Goal: Task Accomplishment & Management: Complete application form

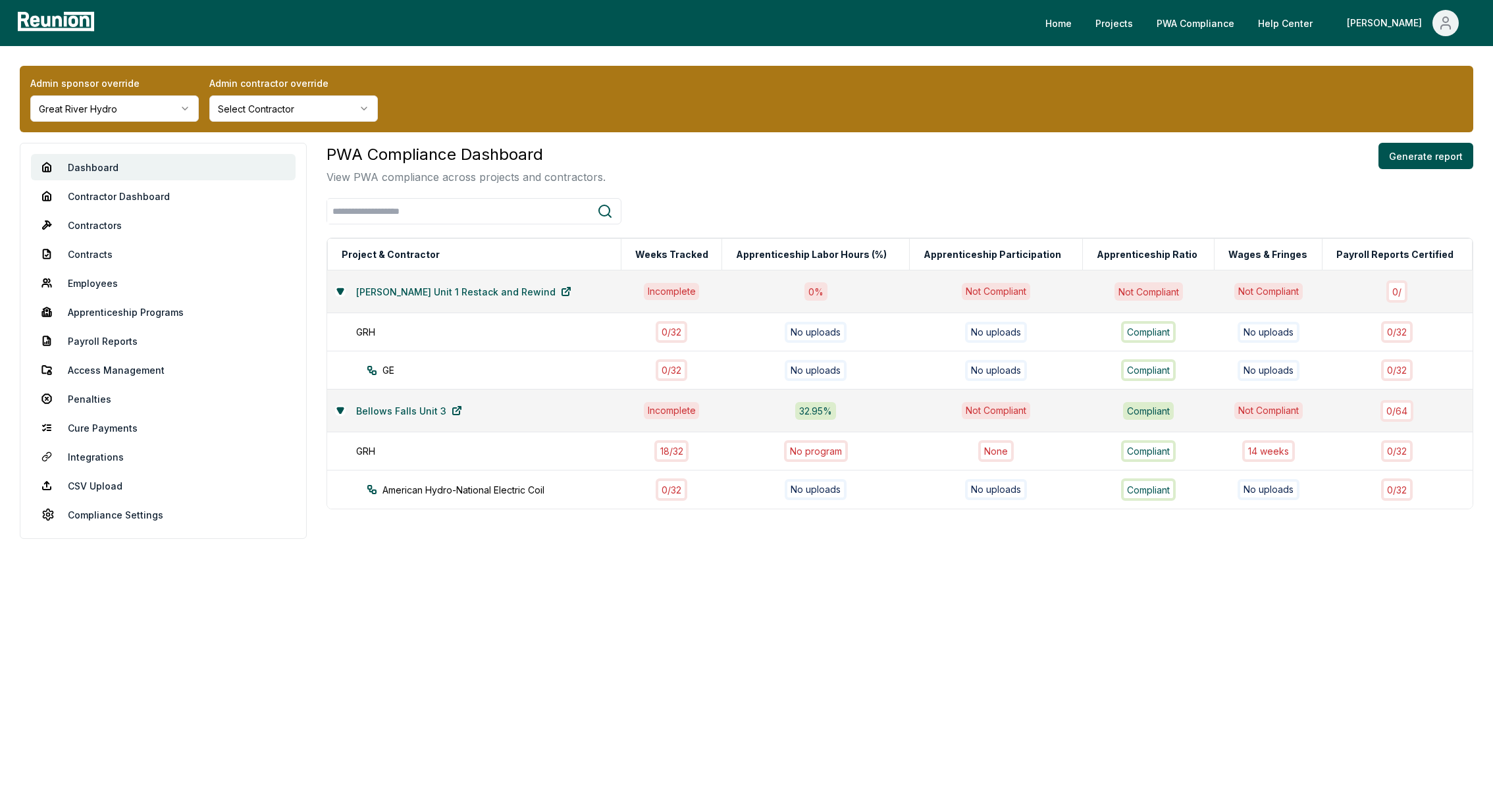
click at [153, 105] on html "Please visit us on your desktop We're working on making our marketplace mobile-…" at bounding box center [746, 406] width 1493 height 812
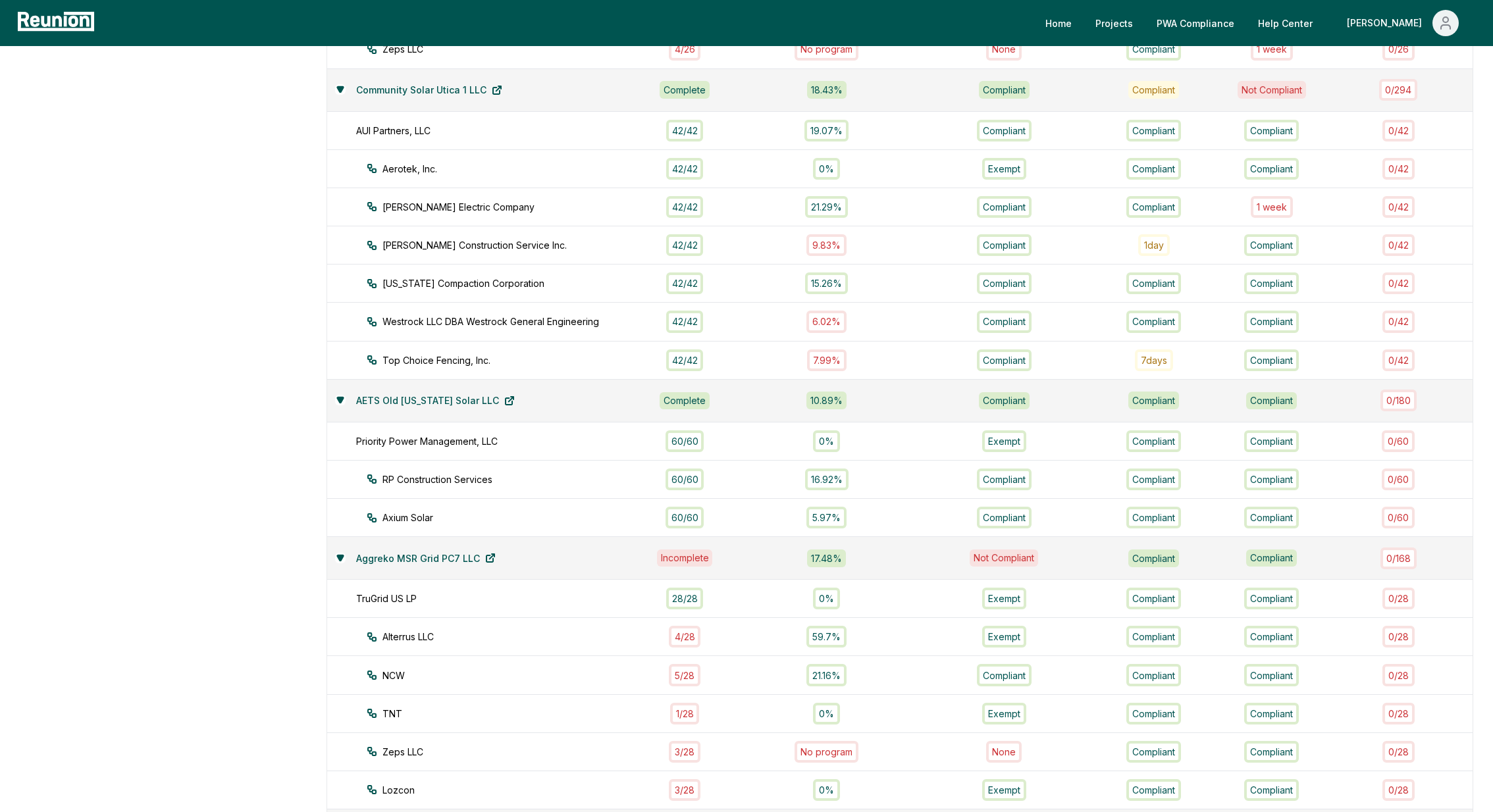
scroll to position [679, 0]
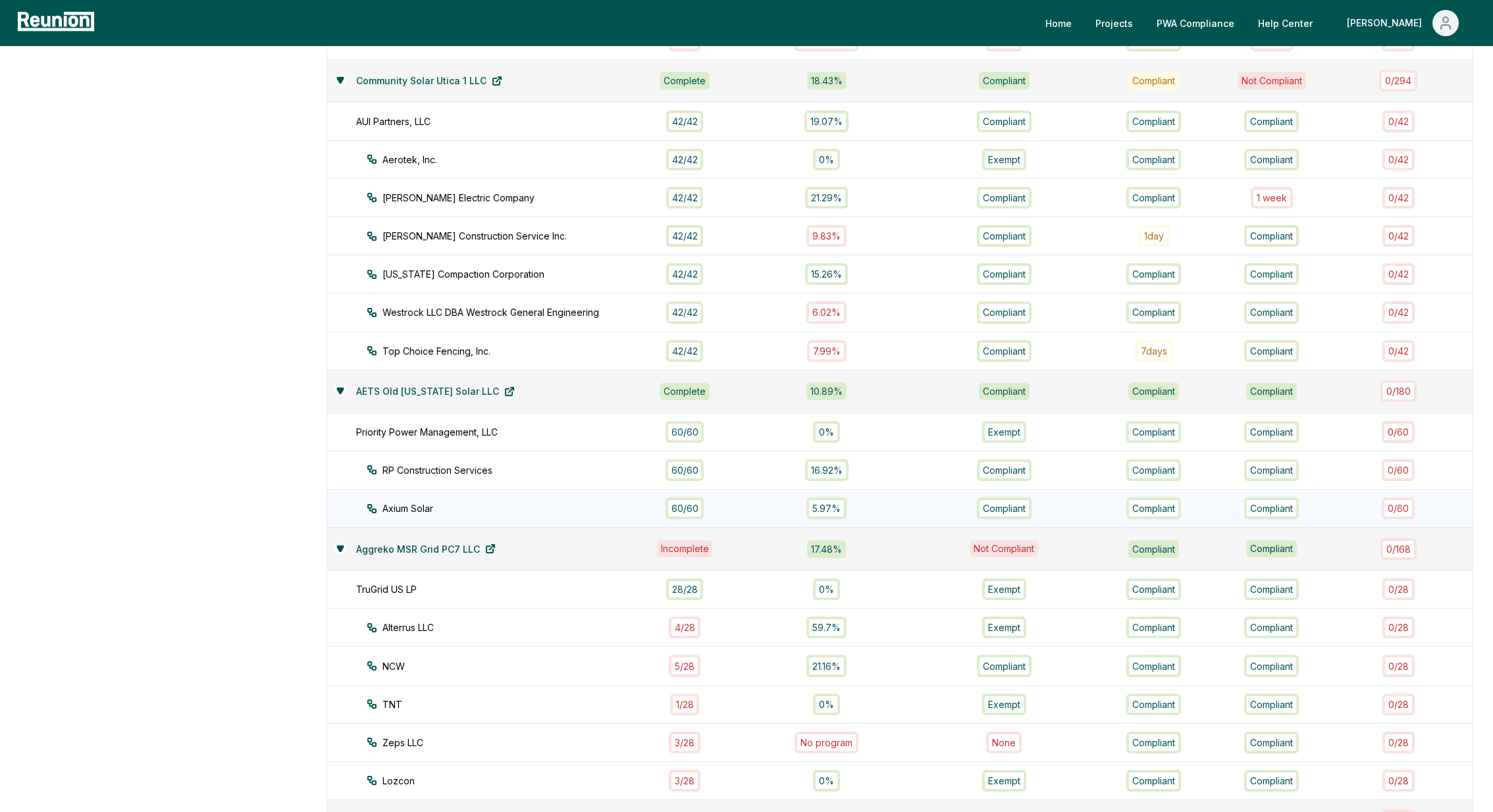
click at [704, 500] on div "60 / 60" at bounding box center [684, 508] width 39 height 21
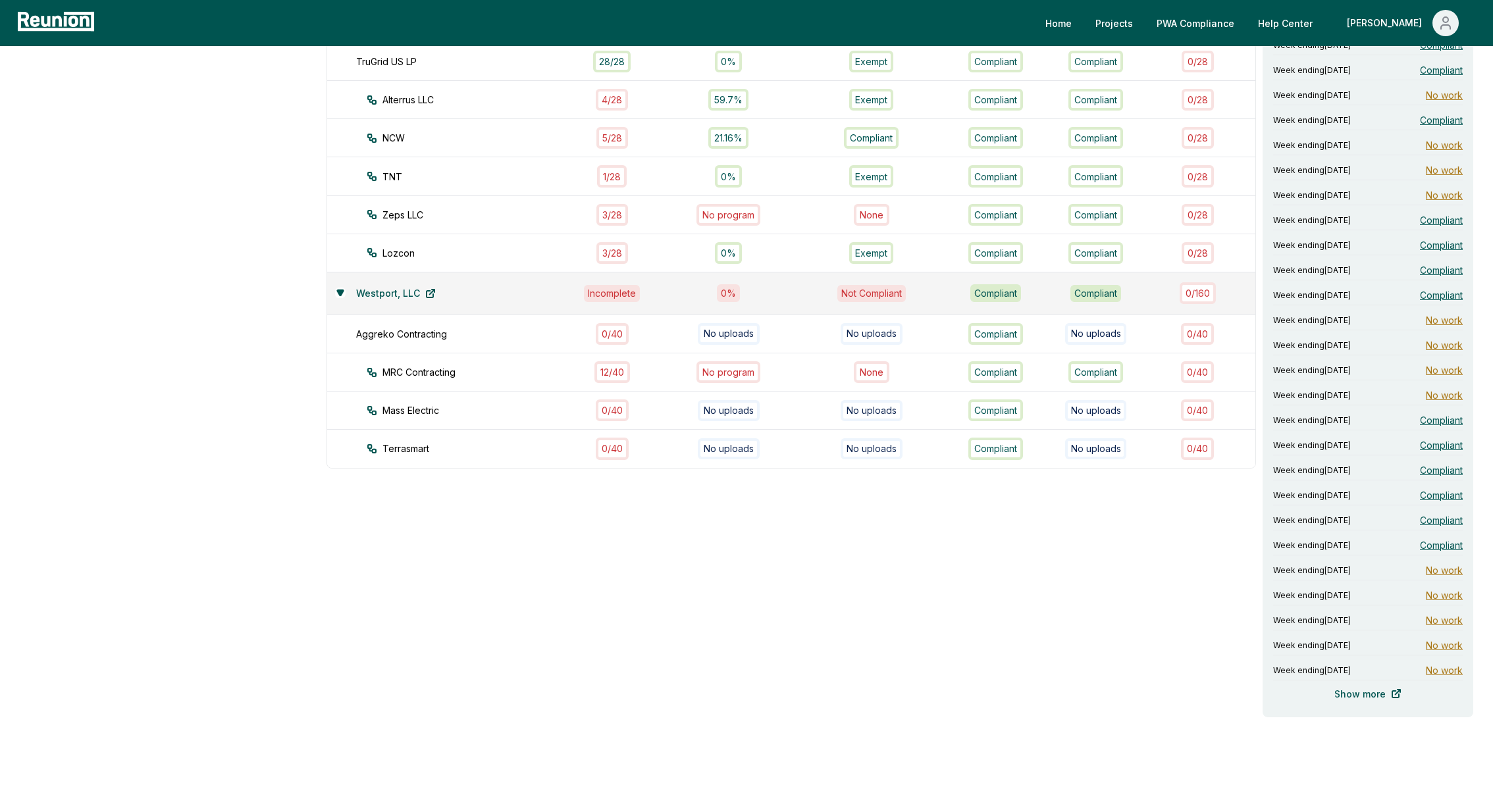
scroll to position [1213, 0]
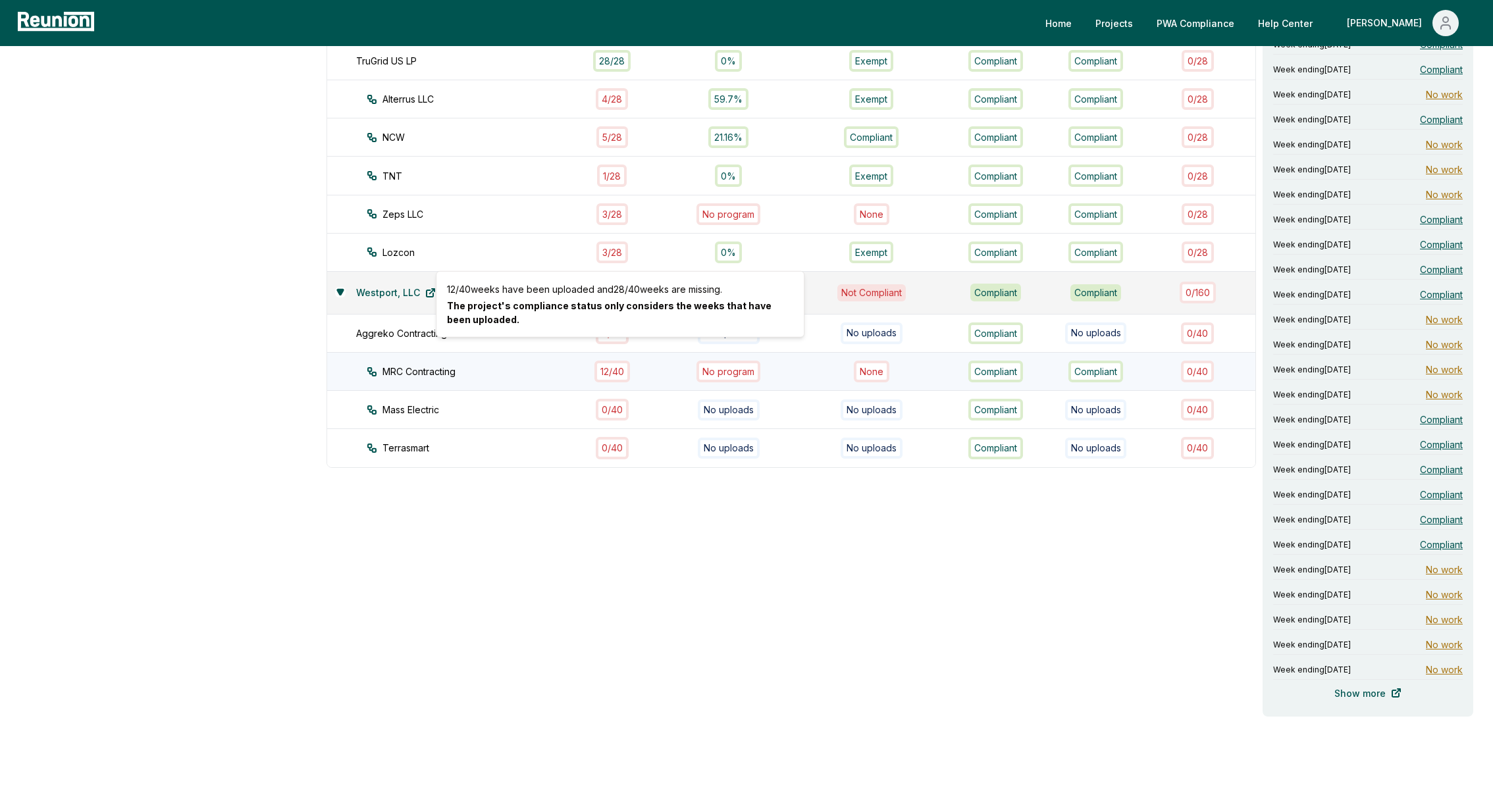
click at [617, 360] on div "12 / 40" at bounding box center [612, 371] width 36 height 21
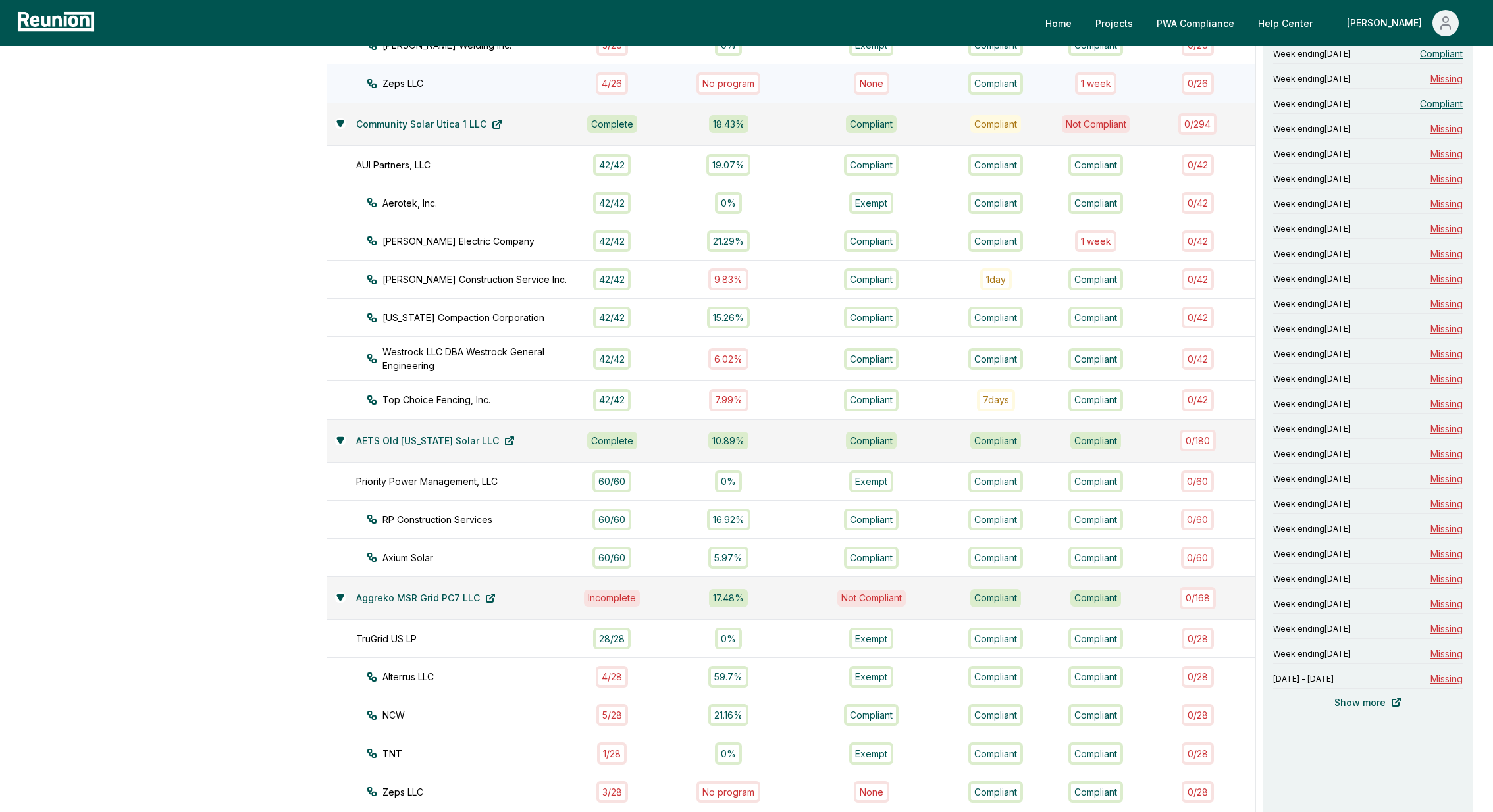
scroll to position [640, 0]
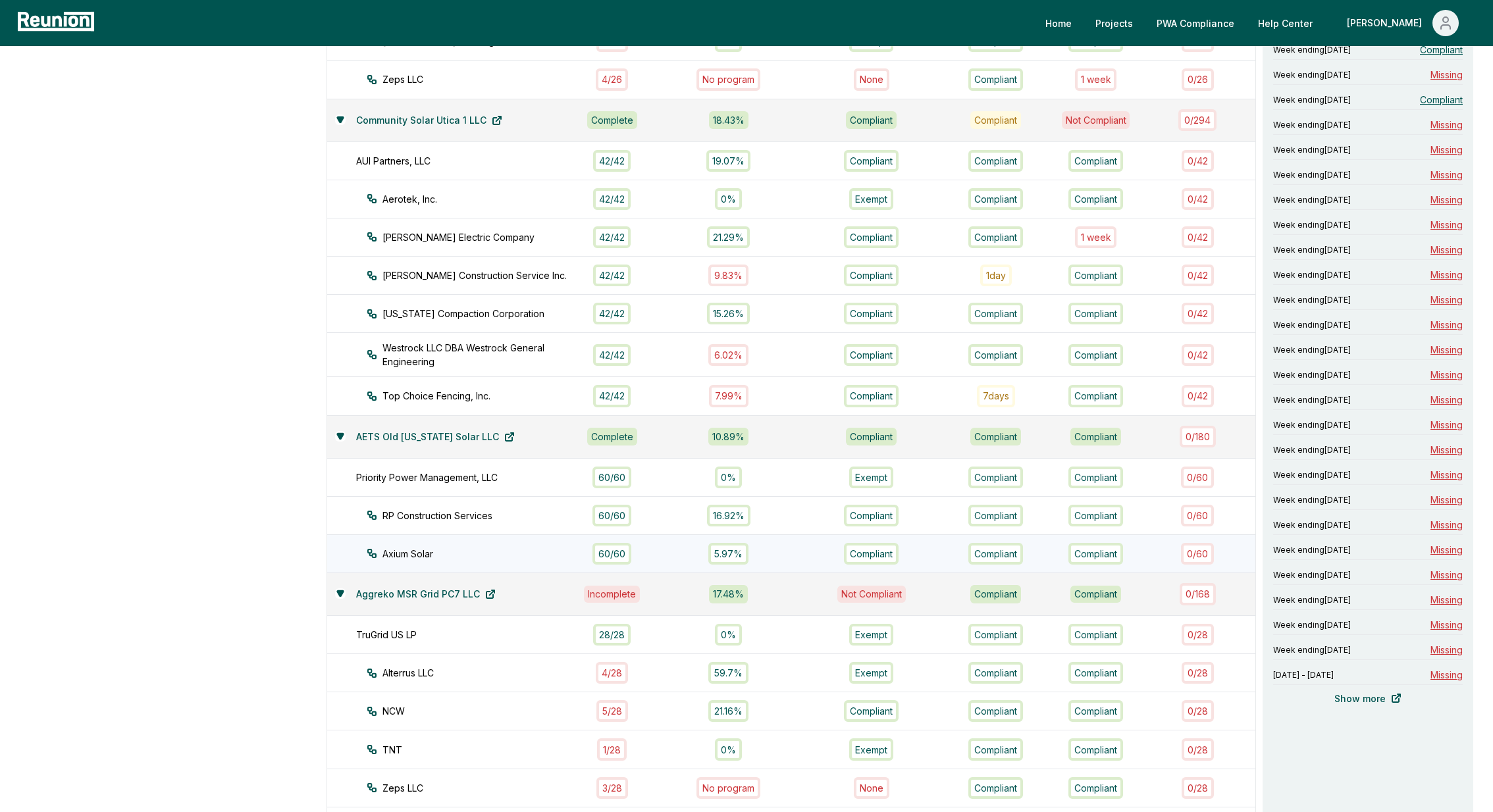
click at [631, 543] on div "60 / 60" at bounding box center [612, 553] width 39 height 21
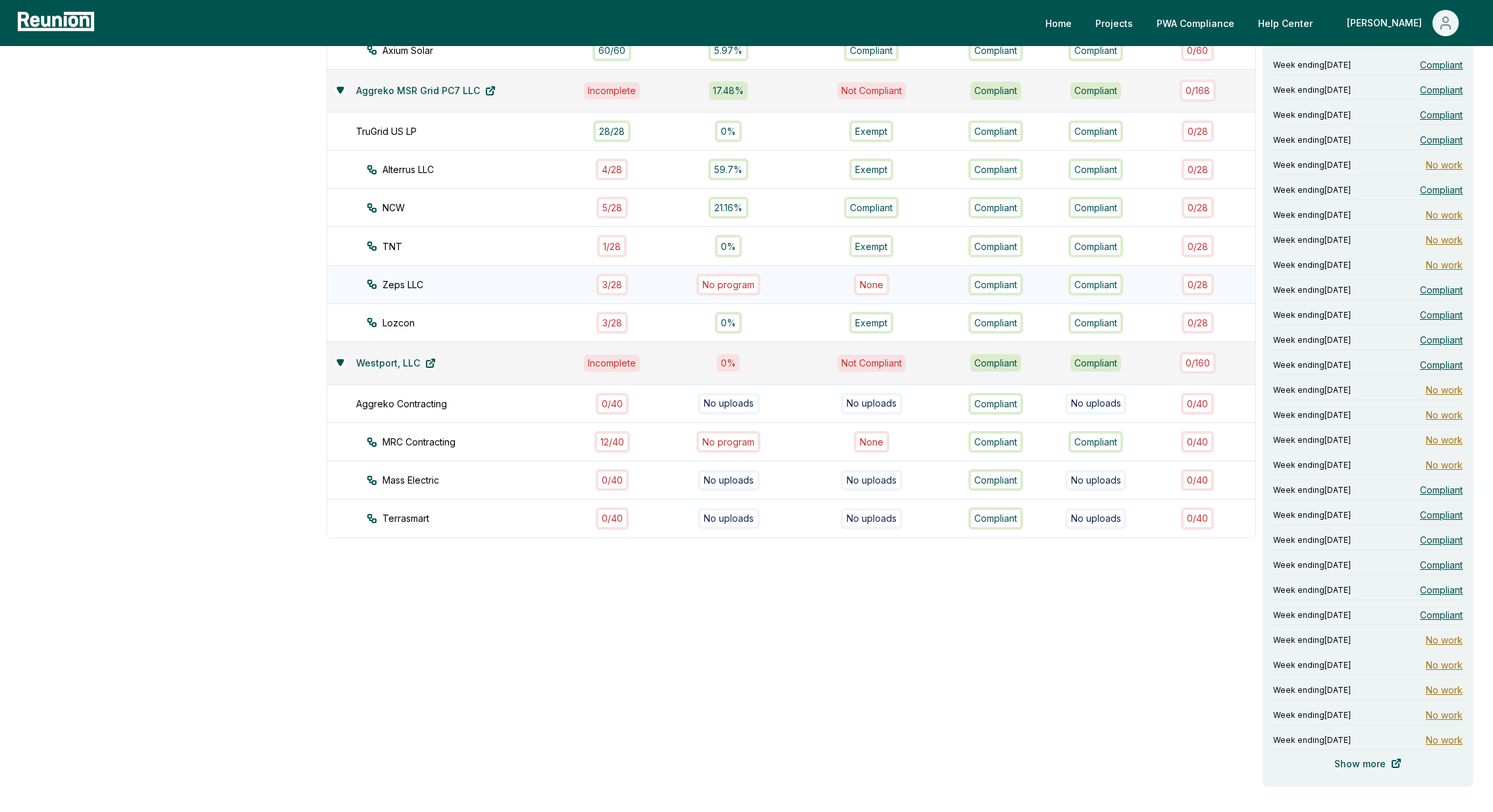
scroll to position [1151, 0]
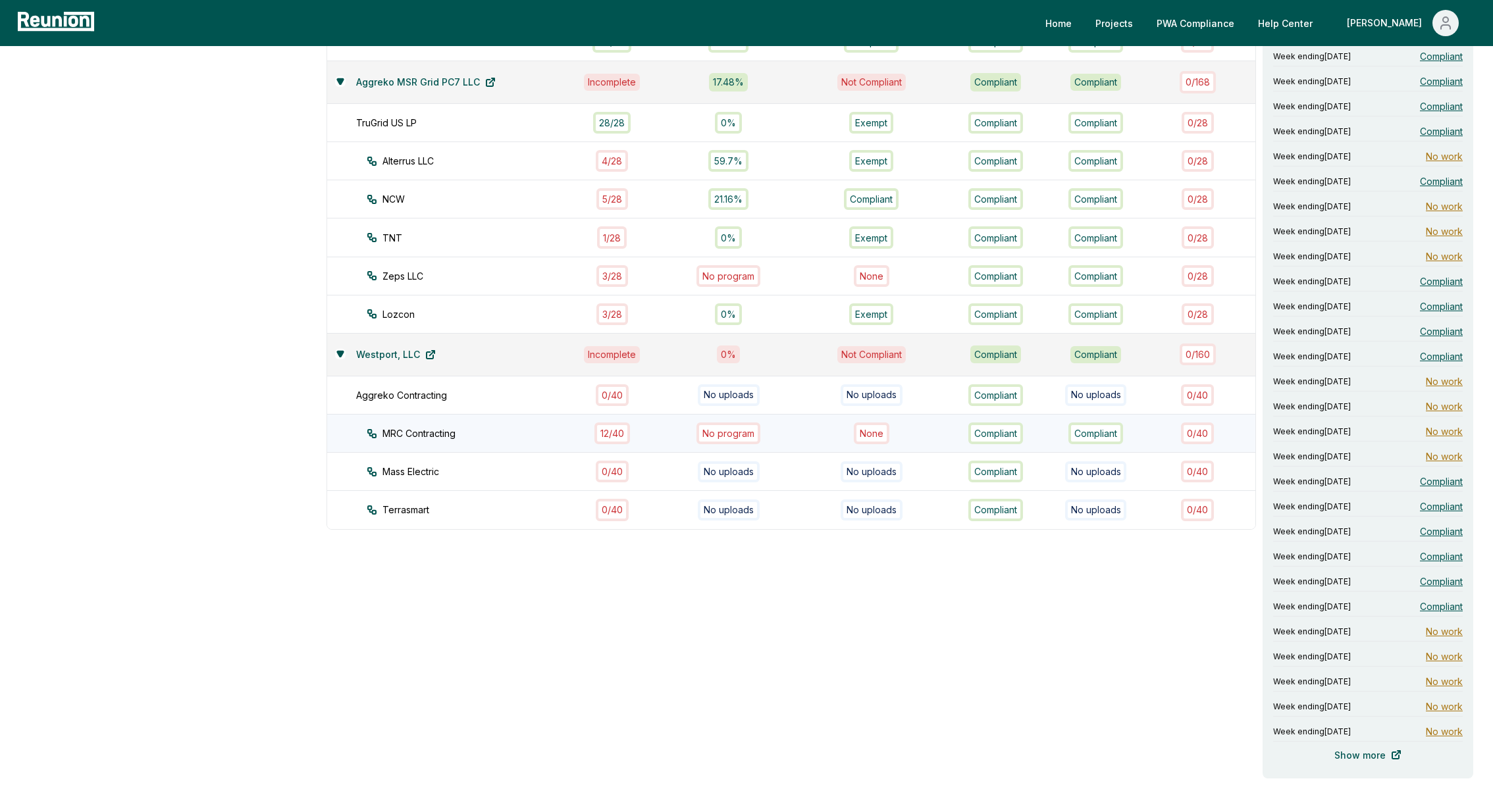
click at [629, 423] on div "12 / 40" at bounding box center [612, 433] width 36 height 21
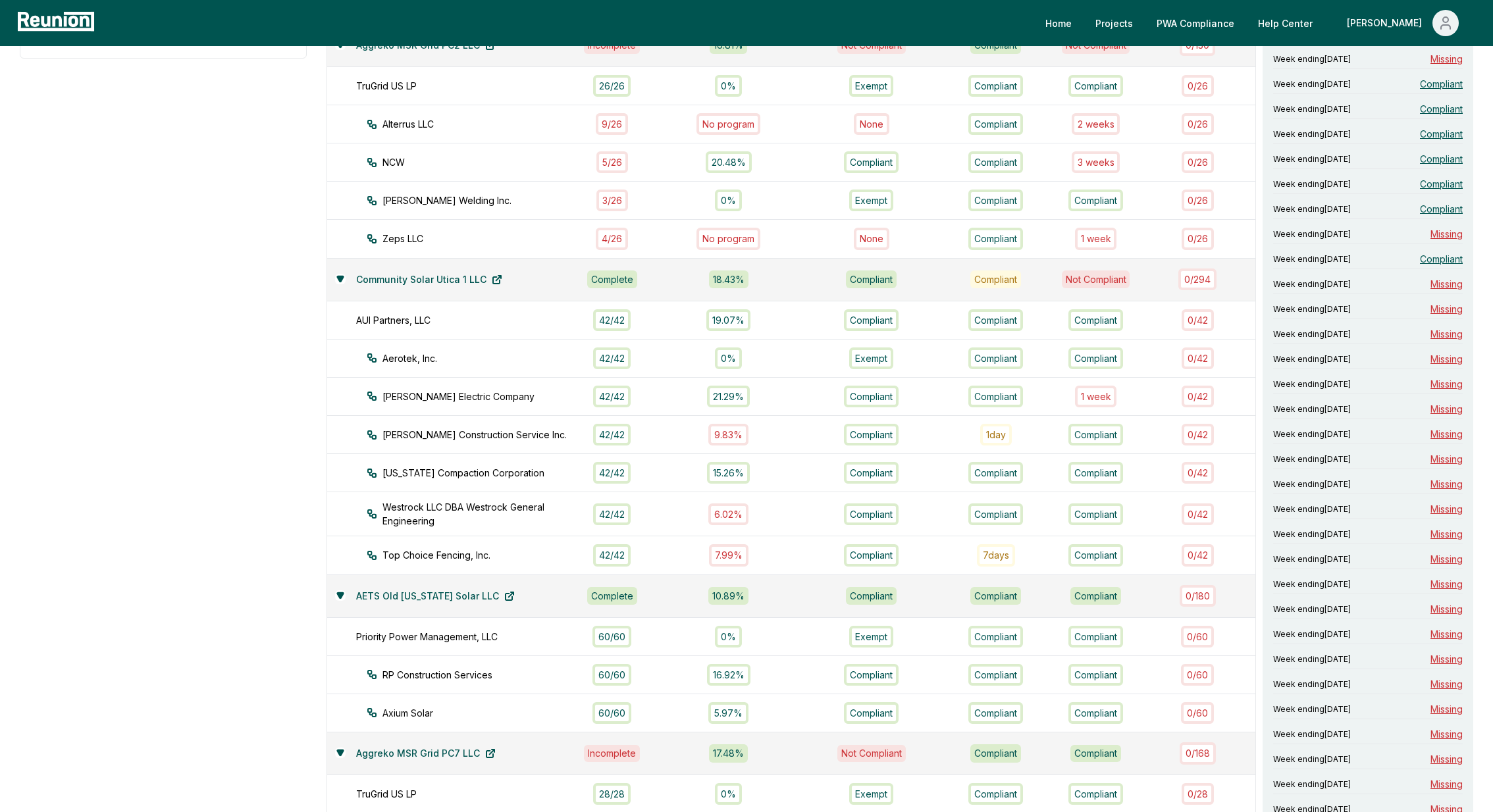
scroll to position [472, 0]
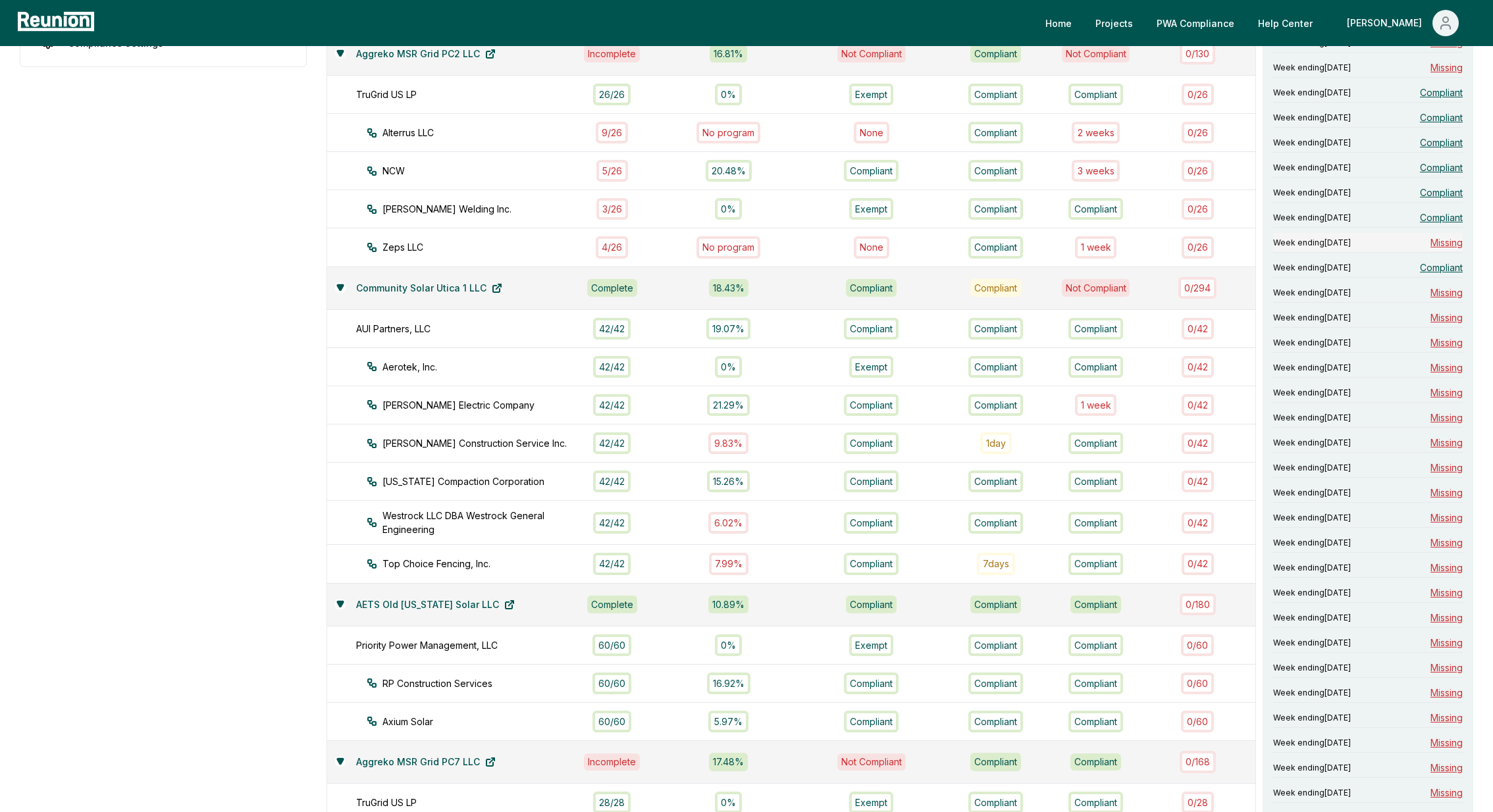
click at [1446, 236] on span "Missing" at bounding box center [1446, 242] width 33 height 14
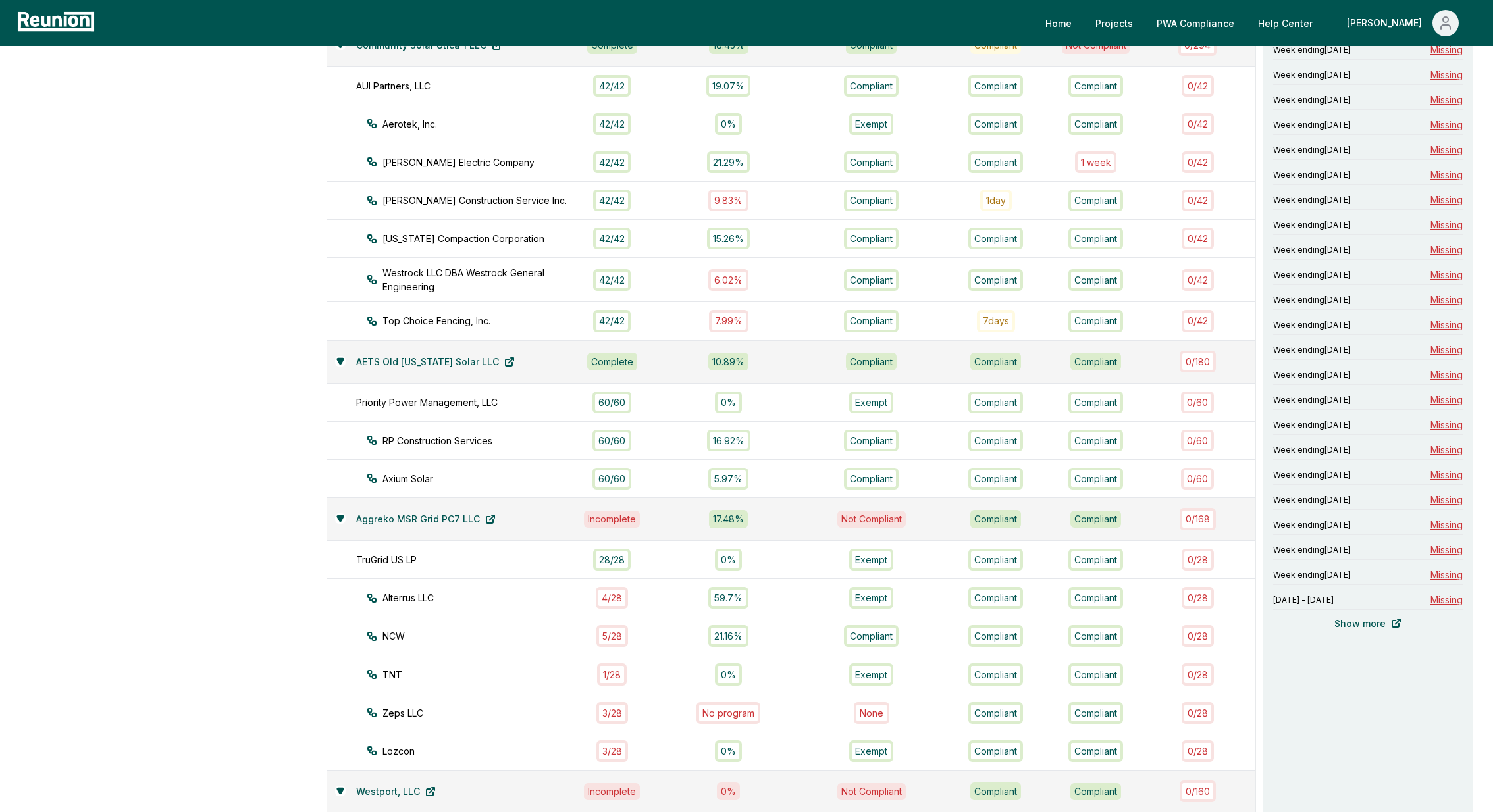
scroll to position [0, 0]
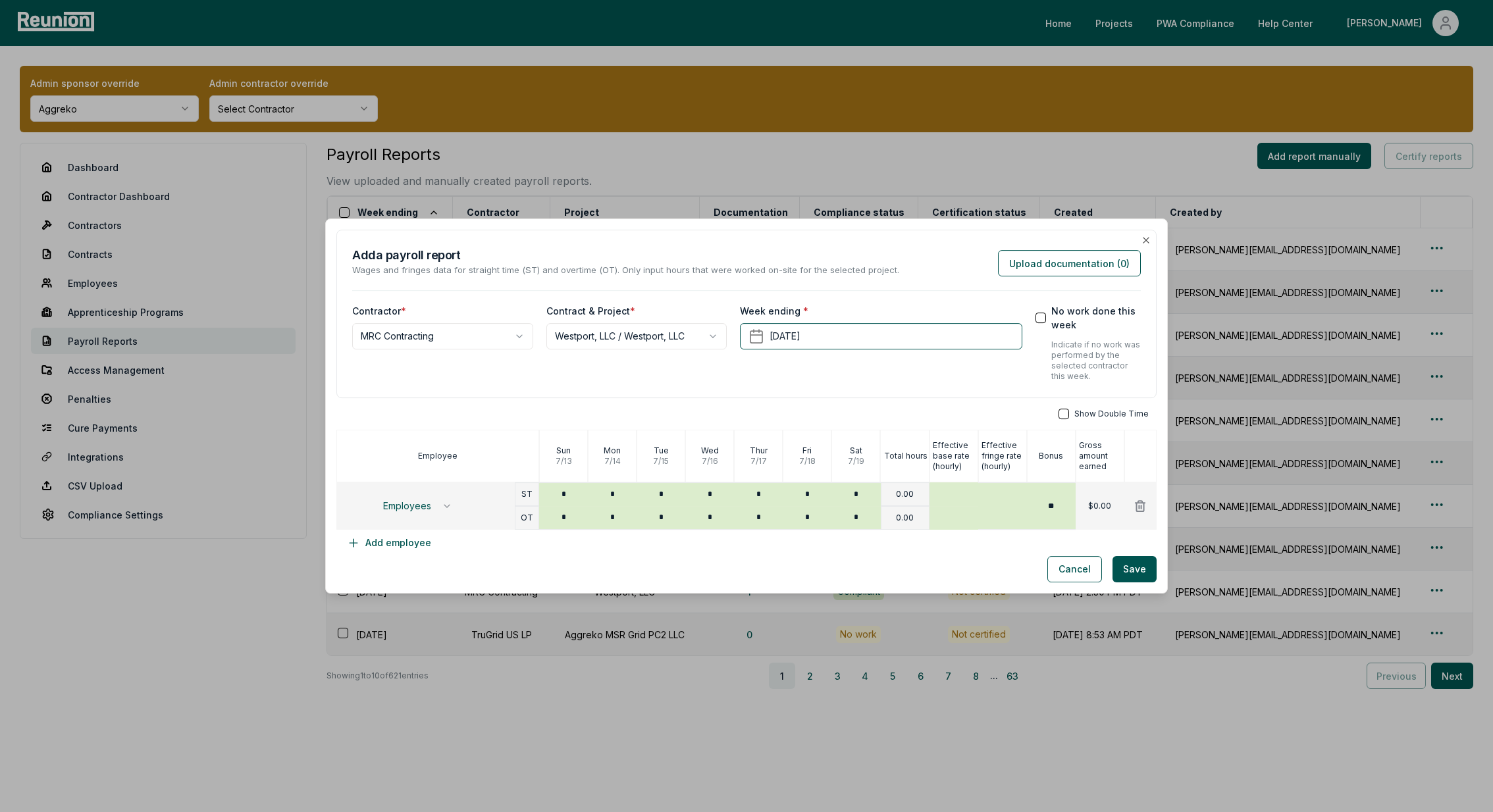
click at [1045, 319] on button "No work done this week" at bounding box center [1041, 318] width 10 height 10
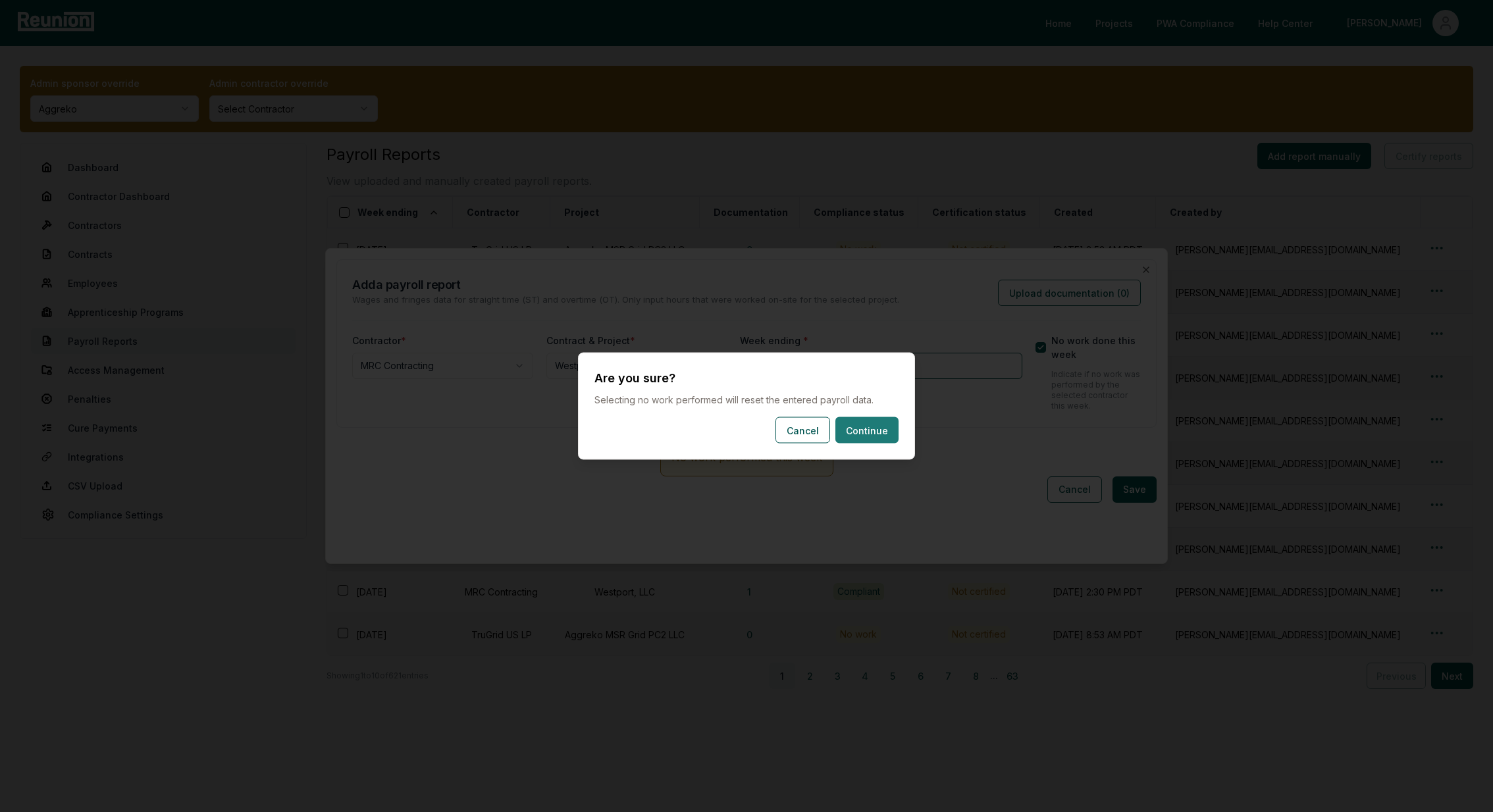
click at [866, 428] on button "Continue" at bounding box center [866, 430] width 63 height 27
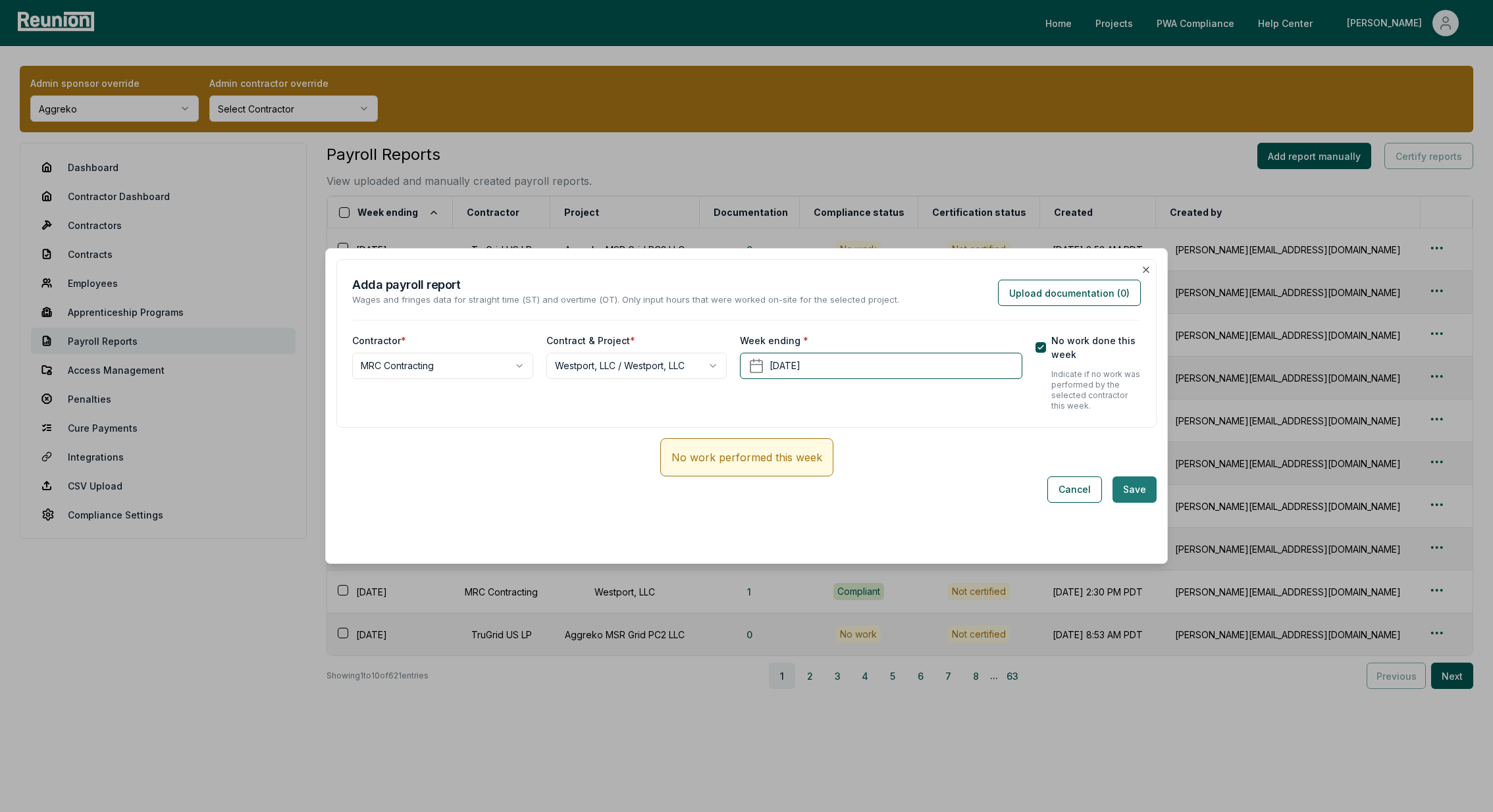
click at [1144, 489] on button "Save" at bounding box center [1135, 489] width 44 height 27
